Goal: Task Accomplishment & Management: Use online tool/utility

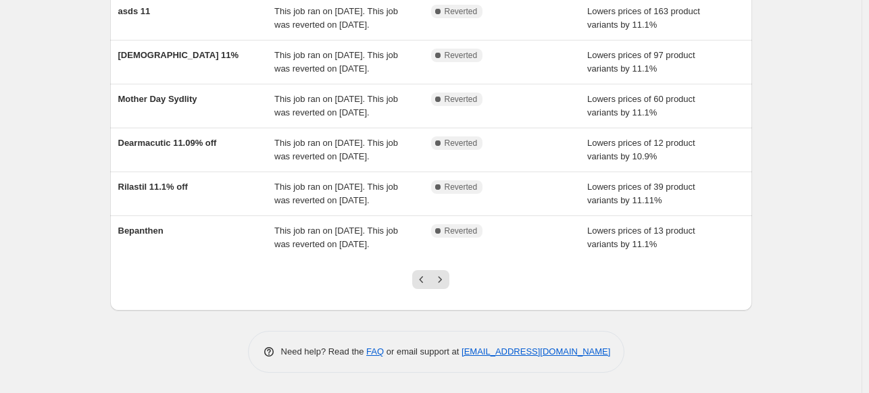
scroll to position [406, 0]
click at [446, 287] on icon "Next" at bounding box center [440, 280] width 14 height 14
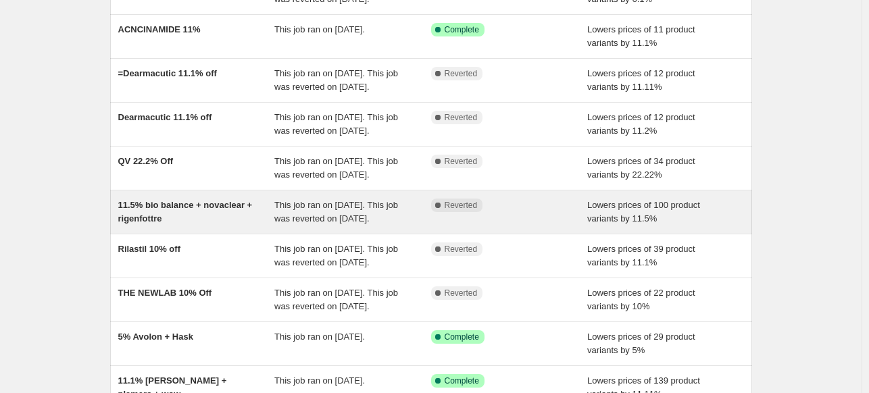
scroll to position [270, 0]
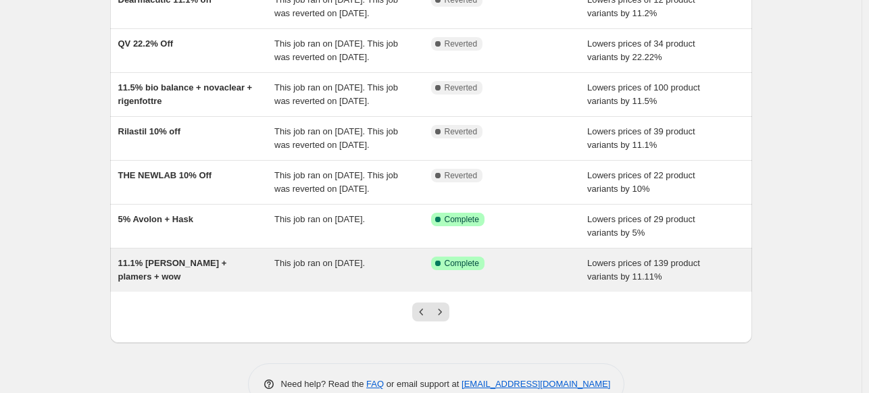
click at [349, 284] on div "This job ran on [DATE]." at bounding box center [352, 270] width 157 height 27
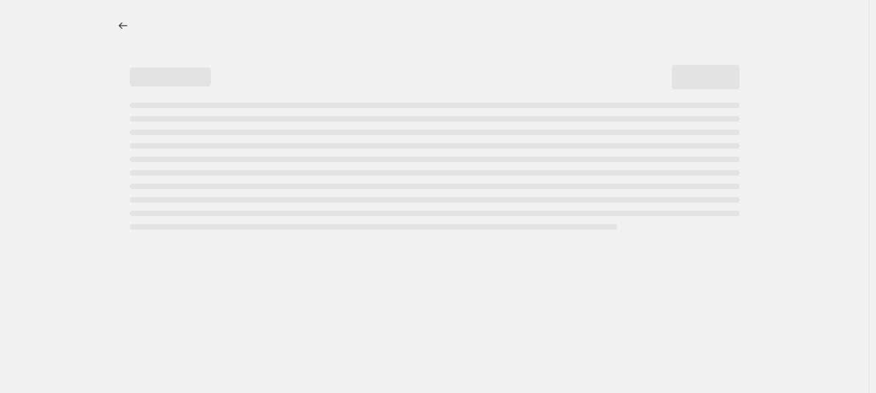
select select "percentage"
select select "collection"
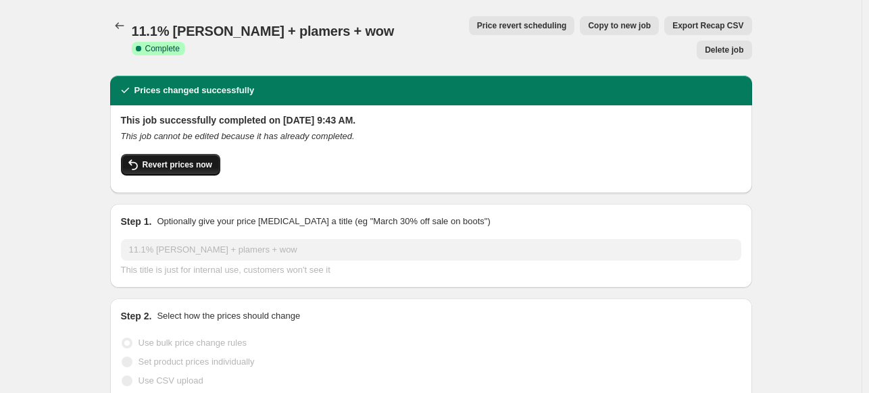
click at [187, 160] on span "Revert prices now" at bounding box center [178, 165] width 70 height 11
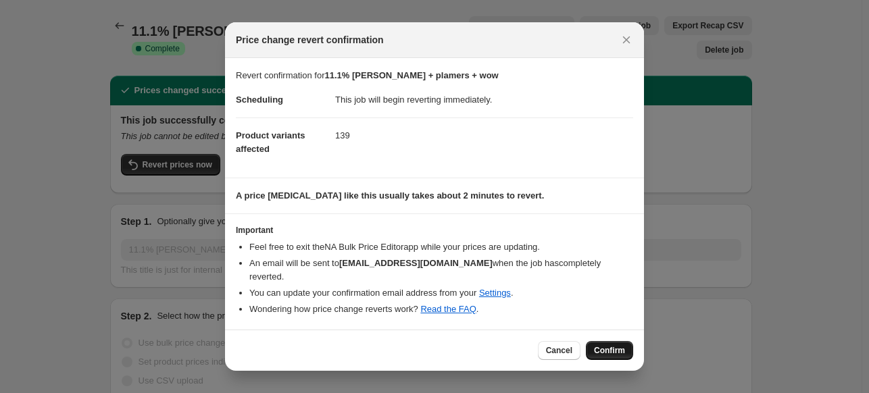
click at [615, 348] on span "Confirm" at bounding box center [609, 350] width 31 height 11
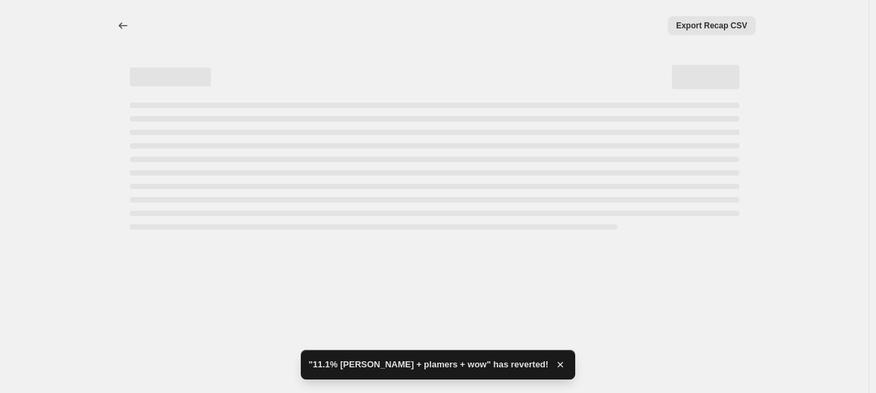
select select "percentage"
select select "collection"
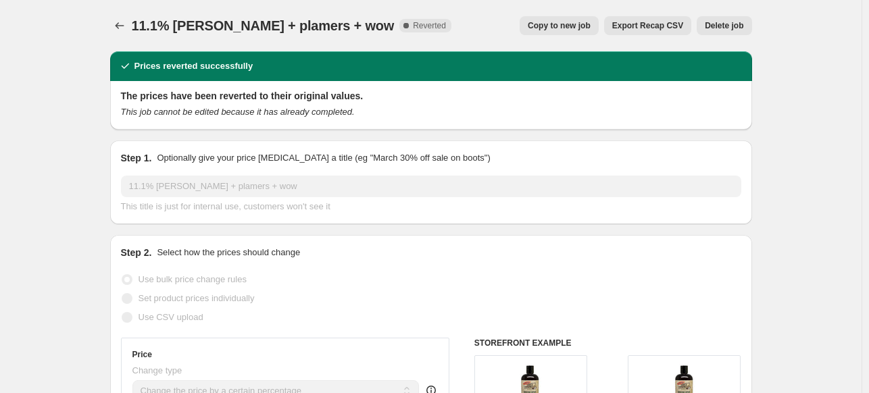
click at [591, 28] on span "Copy to new job" at bounding box center [559, 25] width 63 height 11
select select "percentage"
select select "collection"
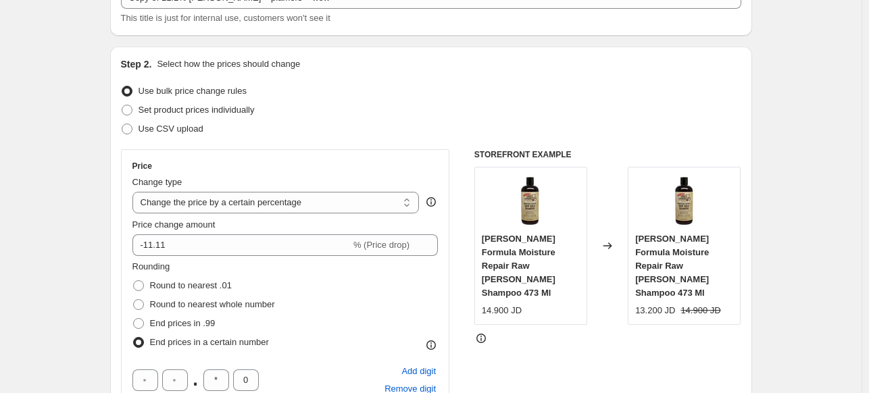
scroll to position [68, 0]
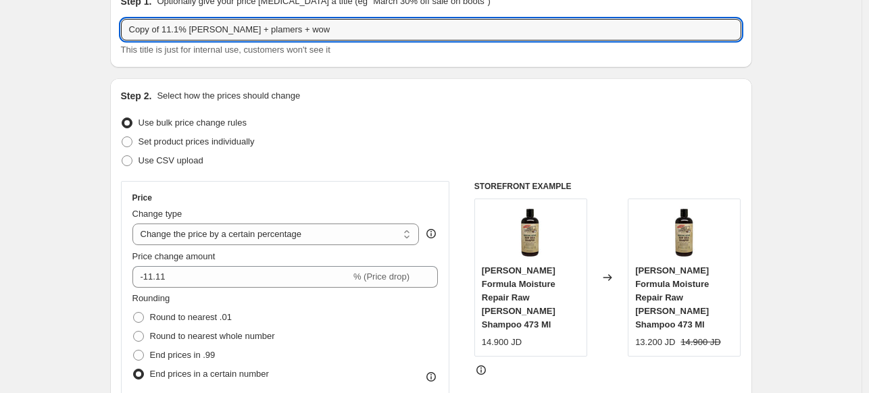
drag, startPoint x: 214, startPoint y: 32, endPoint x: 112, endPoint y: 26, distance: 102.2
drag, startPoint x: 136, startPoint y: 33, endPoint x: 114, endPoint y: 35, distance: 21.7
click at [117, 30] on div "Step 1. Optionally give your price [MEDICAL_DATA] a title (eg "March 30% off sa…" at bounding box center [431, 26] width 642 height 84
type input "plamers + wow"
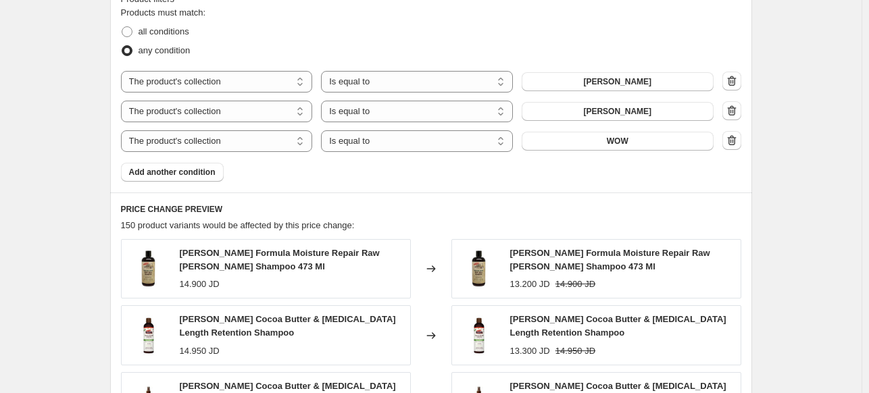
scroll to position [879, 0]
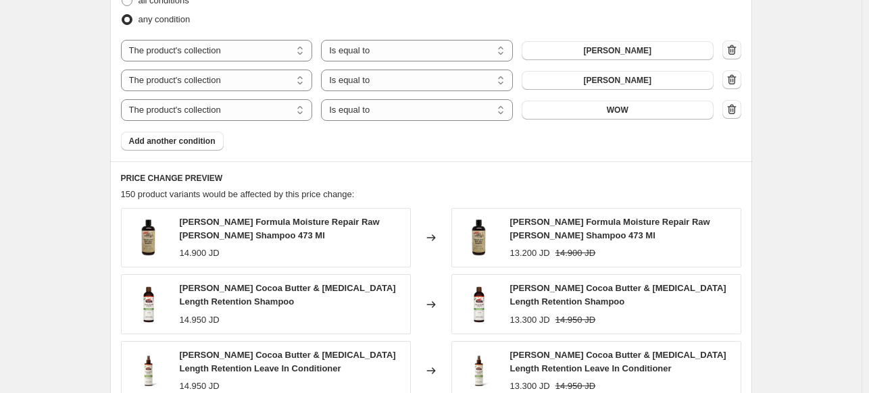
click at [732, 52] on icon "button" at bounding box center [731, 50] width 9 height 10
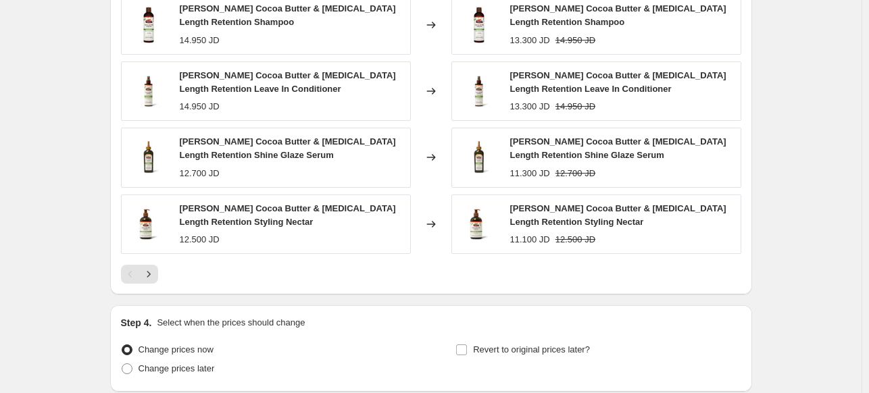
scroll to position [1239, 0]
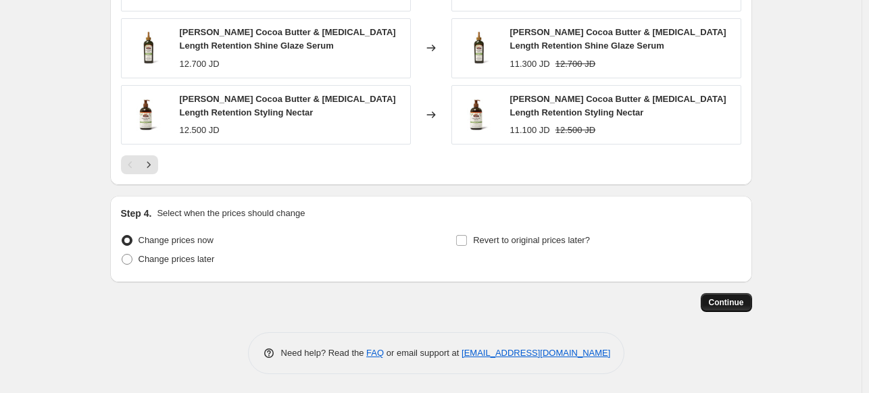
click at [734, 300] on span "Continue" at bounding box center [726, 302] width 35 height 11
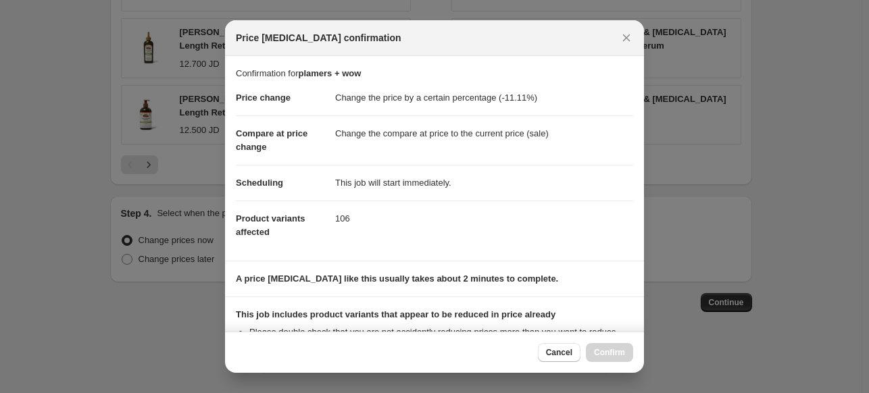
scroll to position [174, 0]
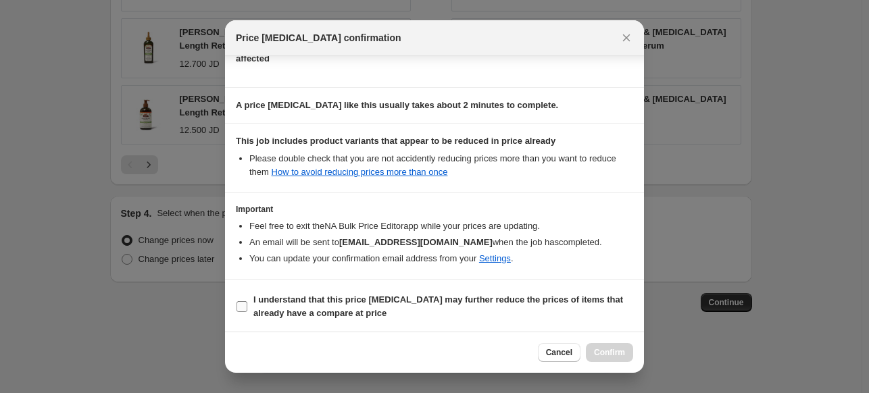
click at [395, 296] on b "I understand that this price [MEDICAL_DATA] may further reduce the prices of it…" at bounding box center [439, 307] width 370 height 24
click at [247, 302] on input "I understand that this price [MEDICAL_DATA] may further reduce the prices of it…" at bounding box center [242, 307] width 11 height 11
checkbox input "true"
click at [606, 353] on span "Confirm" at bounding box center [609, 353] width 31 height 11
type input "plamers + wow"
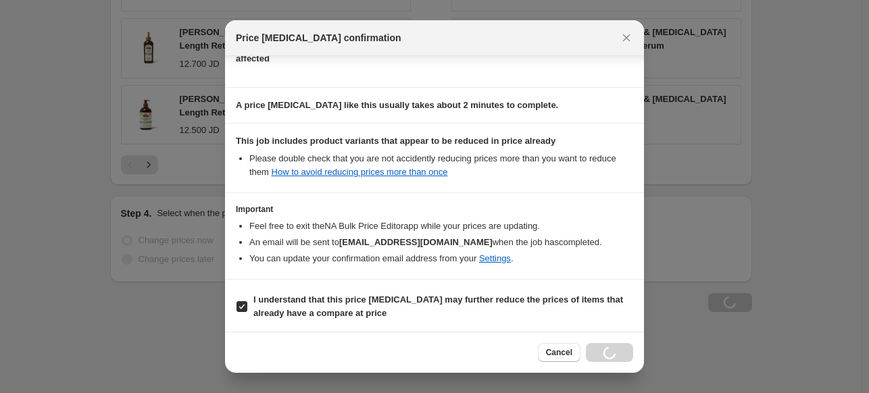
scroll to position [1239, 0]
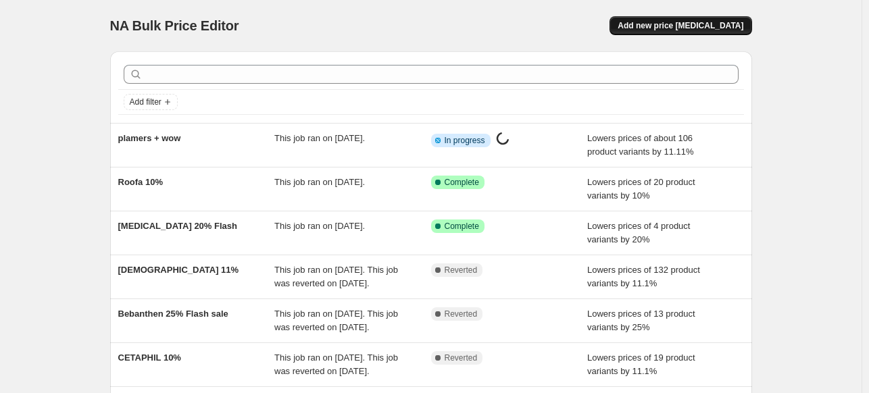
click at [713, 25] on span "Add new price [MEDICAL_DATA]" at bounding box center [681, 25] width 126 height 11
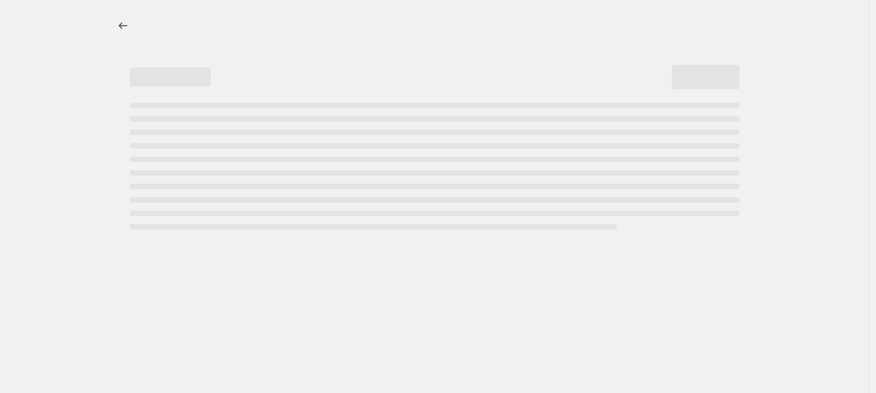
select select "percentage"
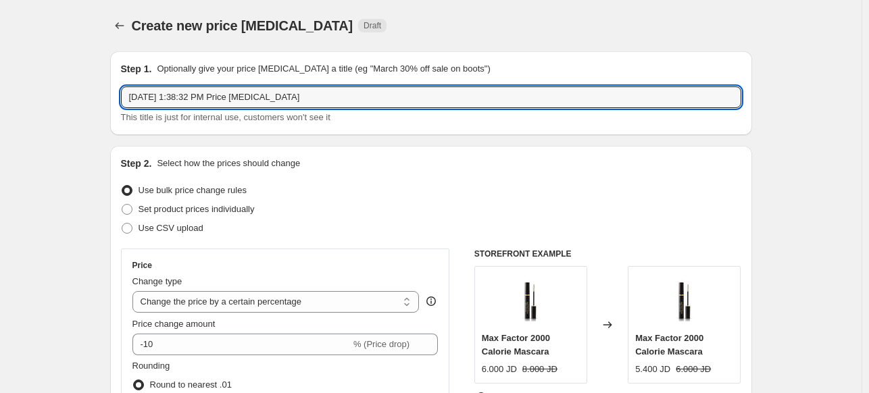
drag, startPoint x: 199, startPoint y: 99, endPoint x: 30, endPoint y: 97, distance: 169.0
type input "[PERSON_NAME] 11%"
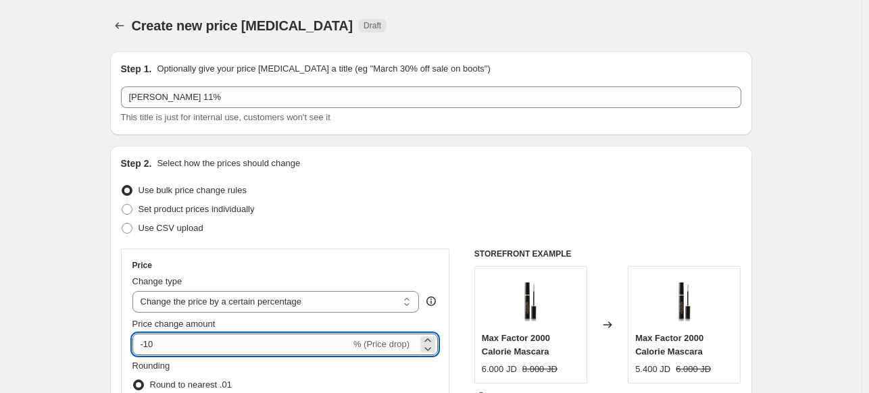
click at [151, 340] on input "-10" at bounding box center [242, 345] width 218 height 22
type input "-11.1"
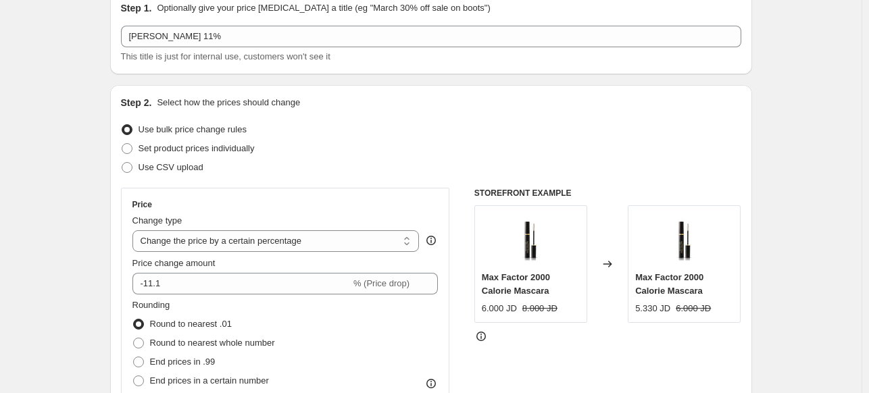
scroll to position [203, 0]
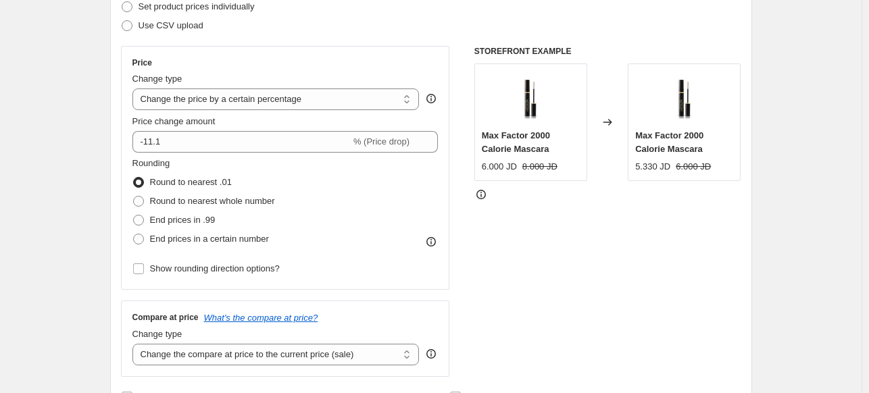
drag, startPoint x: 165, startPoint y: 241, endPoint x: 184, endPoint y: 258, distance: 25.4
click at [165, 239] on span "End prices in a certain number" at bounding box center [209, 239] width 119 height 10
click at [134, 235] on input "End prices in a certain number" at bounding box center [133, 234] width 1 height 1
radio input "true"
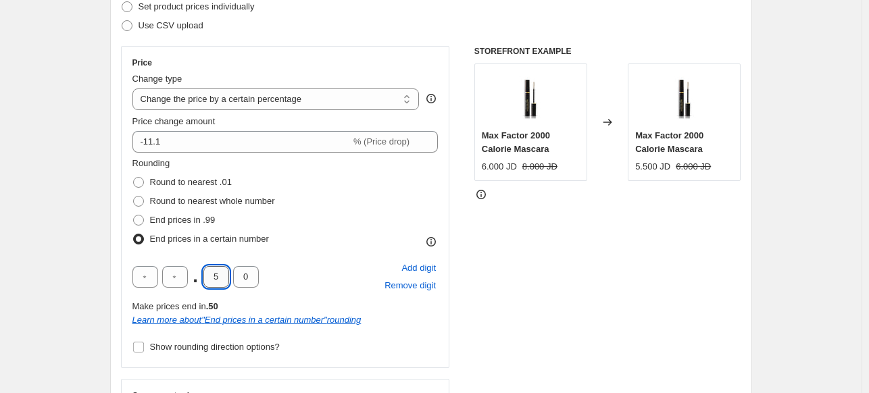
click at [227, 283] on input "5" at bounding box center [216, 277] width 26 height 22
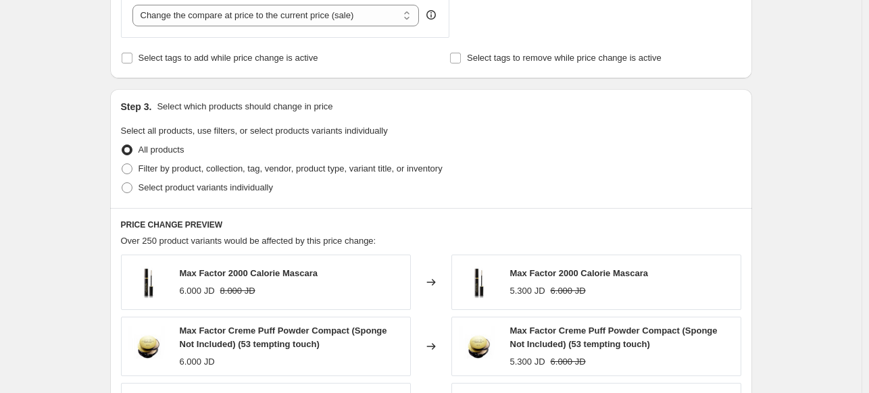
scroll to position [744, 0]
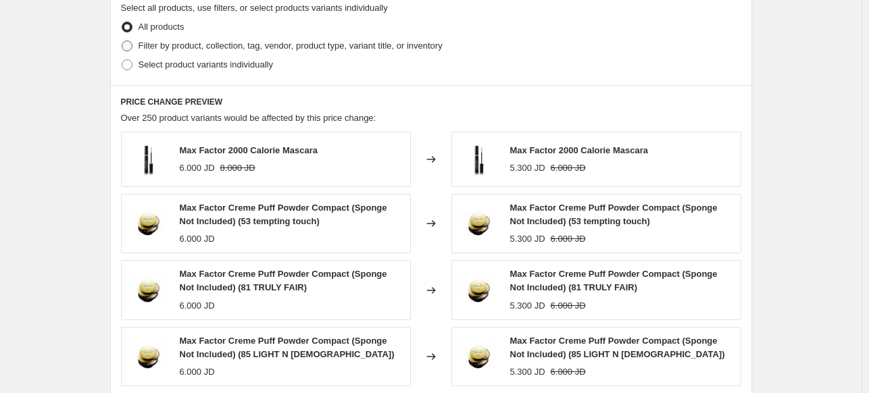
click at [195, 48] on span "Filter by product, collection, tag, vendor, product type, variant title, or inv…" at bounding box center [291, 46] width 304 height 10
click at [122, 41] on input "Filter by product, collection, tag, vendor, product type, variant title, or inv…" at bounding box center [122, 41] width 1 height 1
radio input "true"
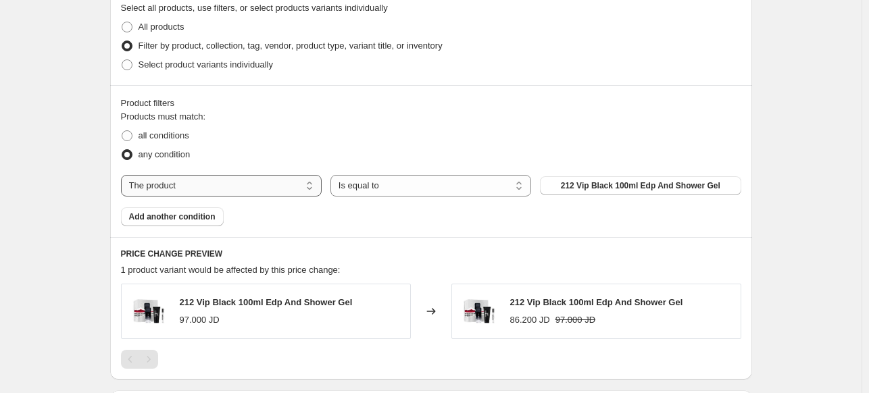
click at [224, 185] on select "The product The product's collection The product's tag The product's vendor The…" at bounding box center [221, 186] width 201 height 22
select select "collection"
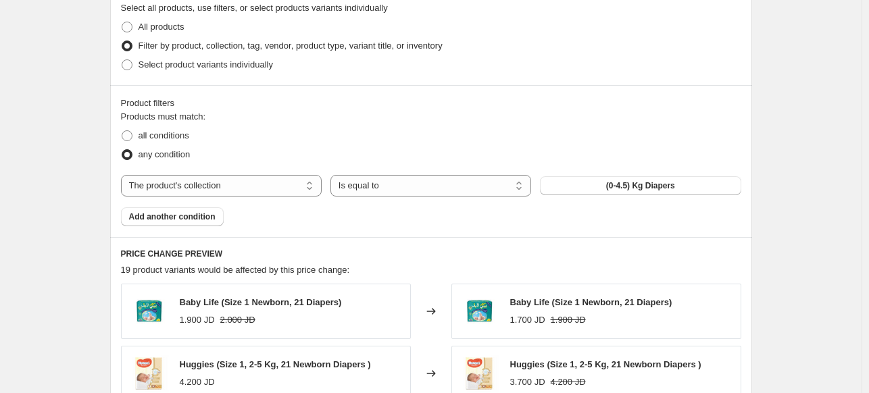
click at [565, 197] on div "The product The product's collection The product's tag The product's vendor The…" at bounding box center [431, 186] width 621 height 22
click at [562, 191] on button "(0-4.5) Kg Diapers" at bounding box center [640, 185] width 201 height 19
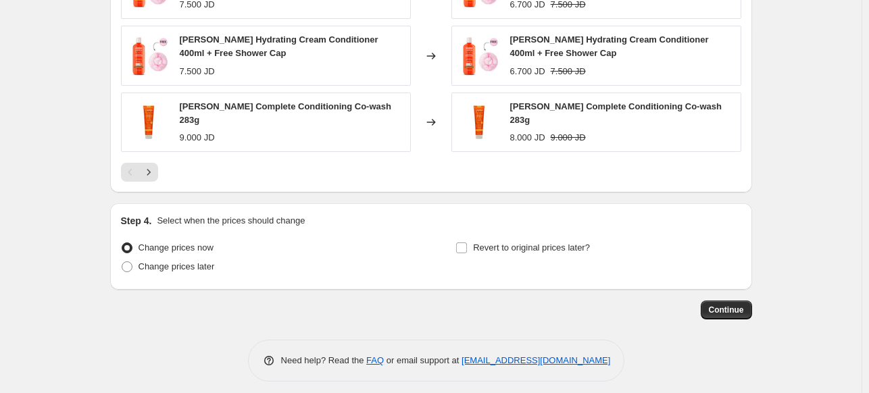
scroll to position [1195, 0]
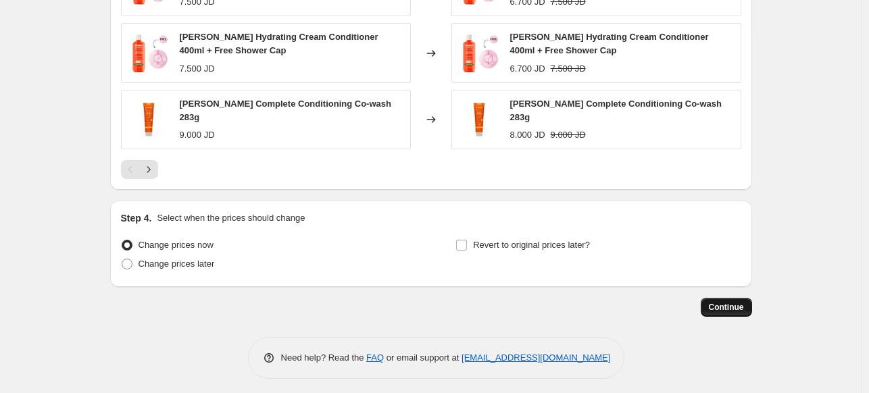
click at [731, 298] on button "Continue" at bounding box center [726, 307] width 51 height 19
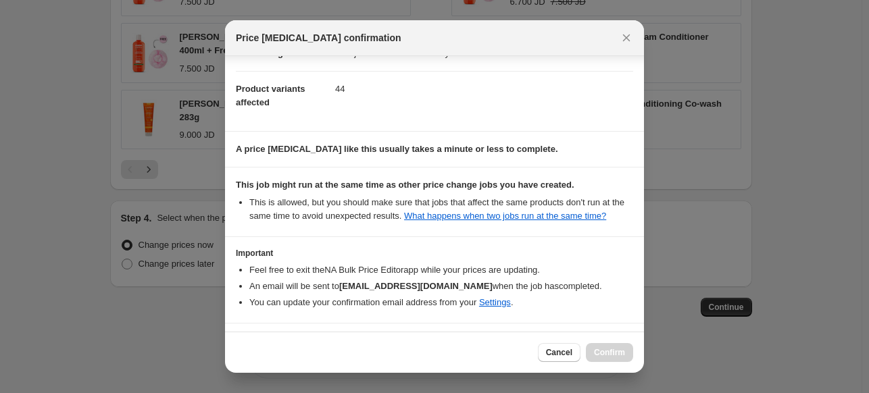
scroll to position [174, 0]
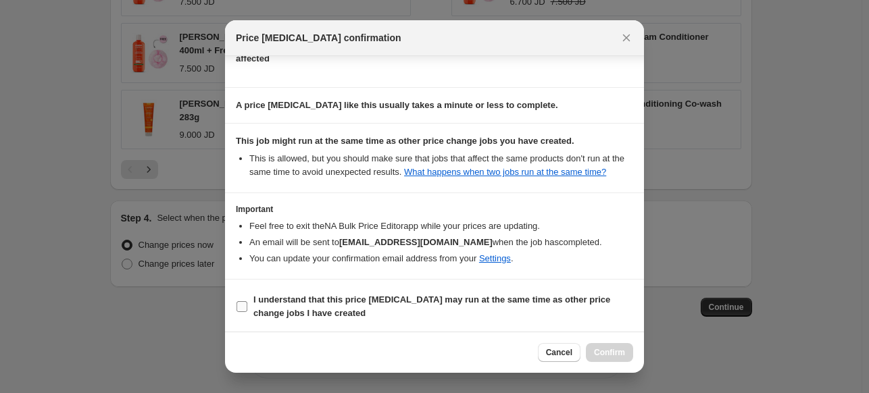
click at [420, 306] on span "I understand that this price [MEDICAL_DATA] may run at the same time as other p…" at bounding box center [444, 306] width 380 height 27
click at [247, 306] on input "I understand that this price [MEDICAL_DATA] may run at the same time as other p…" at bounding box center [242, 307] width 11 height 11
checkbox input "true"
click at [609, 354] on span "Confirm" at bounding box center [609, 353] width 31 height 11
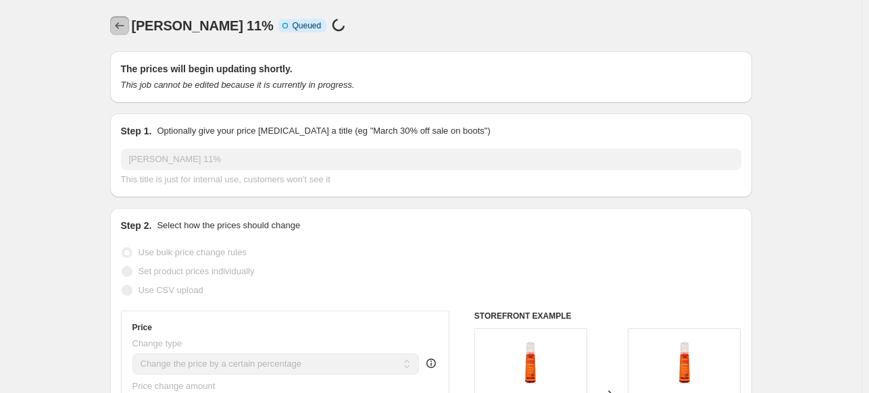
click at [120, 28] on icon "Price change jobs" at bounding box center [120, 26] width 14 height 14
